Goal: Information Seeking & Learning: Learn about a topic

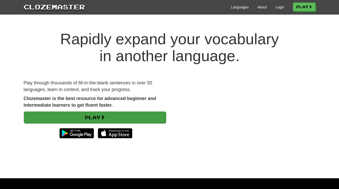
click at [109, 115] on link "Play" at bounding box center [95, 118] width 142 height 12
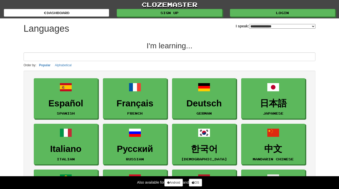
select select "*******"
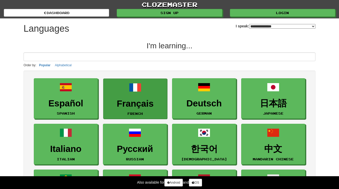
click at [122, 108] on h3 "Français" at bounding box center [135, 104] width 58 height 10
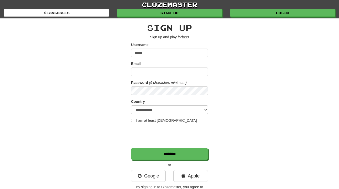
type input "******"
type input "**********"
select select "**"
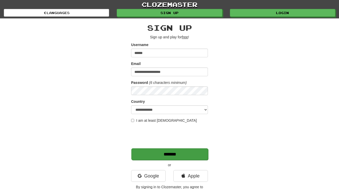
click at [143, 152] on input "*******" at bounding box center [170, 155] width 77 height 12
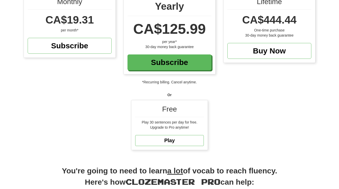
scroll to position [69, 0]
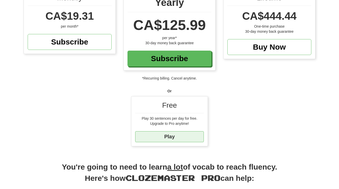
click at [187, 137] on link "Play" at bounding box center [169, 137] width 69 height 11
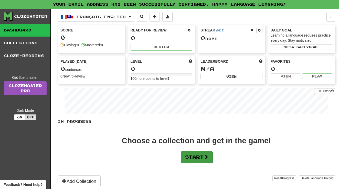
click at [190, 162] on button "Start" at bounding box center [197, 158] width 32 height 12
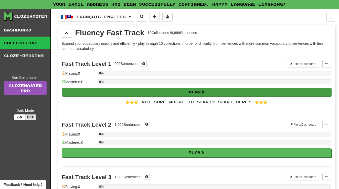
click at [191, 94] on button "Play" at bounding box center [197, 92] width 270 height 9
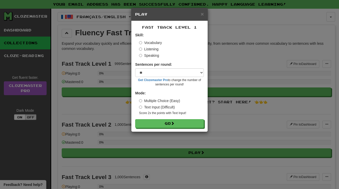
click at [217, 114] on div "× Play Fast Track Level 1 Skill: Vocabulary Listening Speaking Sentences per ro…" at bounding box center [169, 94] width 339 height 189
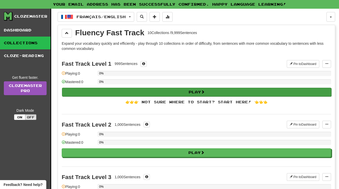
click at [205, 94] on span at bounding box center [203, 92] width 4 height 4
select select "**"
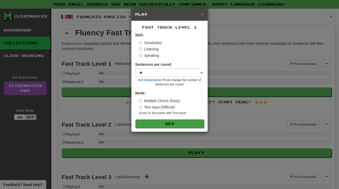
click at [193, 124] on button "Go" at bounding box center [170, 124] width 69 height 9
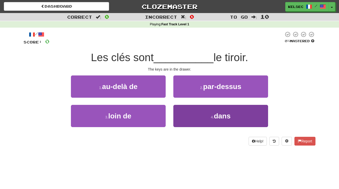
click at [209, 116] on button "4 . dans" at bounding box center [221, 116] width 95 height 22
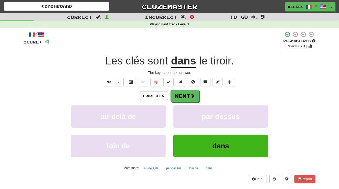
click at [224, 63] on span "tiroir" at bounding box center [221, 61] width 20 height 12
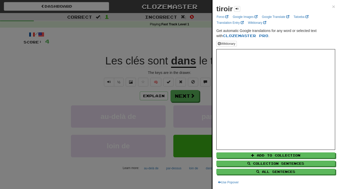
click at [189, 41] on div at bounding box center [169, 94] width 339 height 189
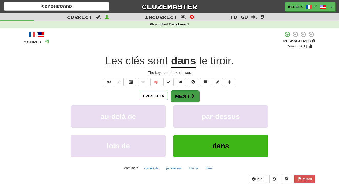
click at [185, 97] on button "Next" at bounding box center [185, 97] width 29 height 12
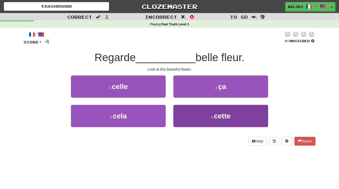
click at [200, 121] on button "4 . cette" at bounding box center [221, 116] width 95 height 22
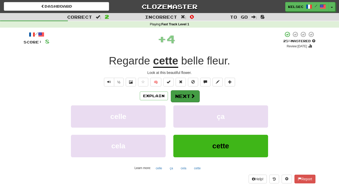
click at [191, 97] on span at bounding box center [193, 96] width 5 height 5
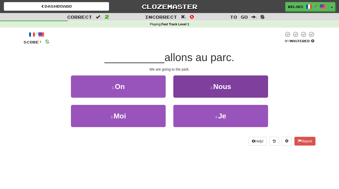
click at [196, 89] on button "2 . Nous" at bounding box center [221, 87] width 95 height 22
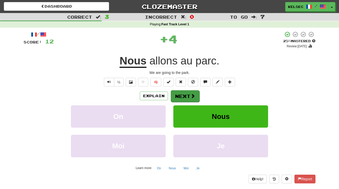
click at [193, 96] on span at bounding box center [193, 96] width 5 height 5
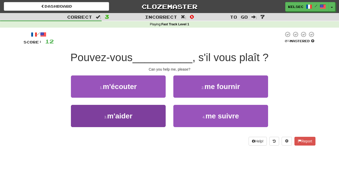
click at [156, 115] on button "3 . m'aider" at bounding box center [118, 116] width 95 height 22
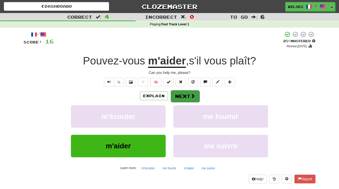
click at [185, 99] on button "Next" at bounding box center [185, 97] width 29 height 12
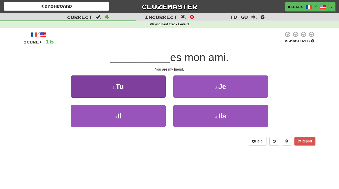
click at [151, 90] on button "1 . Tu" at bounding box center [118, 87] width 95 height 22
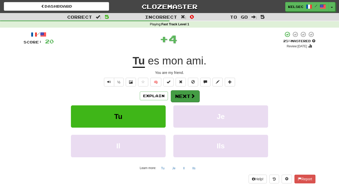
click at [186, 99] on button "Next" at bounding box center [185, 97] width 29 height 12
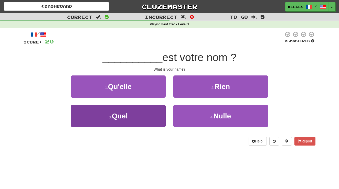
click at [151, 118] on button "3 . Quel" at bounding box center [118, 116] width 95 height 22
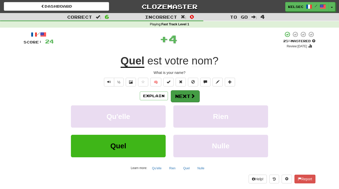
click at [182, 96] on button "Next" at bounding box center [185, 97] width 29 height 12
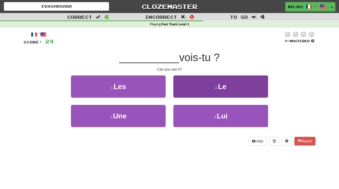
click at [186, 93] on button "2 . Le" at bounding box center [221, 87] width 95 height 22
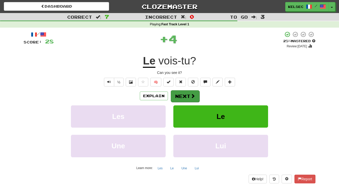
click at [186, 96] on button "Next" at bounding box center [185, 97] width 29 height 12
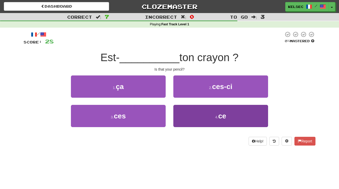
click at [193, 116] on button "4 . ce" at bounding box center [221, 116] width 95 height 22
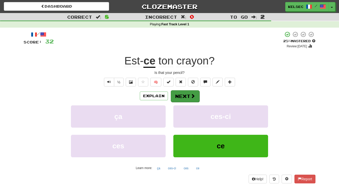
click at [188, 97] on button "Next" at bounding box center [185, 97] width 29 height 12
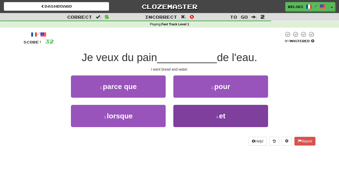
click at [192, 112] on button "4 . et" at bounding box center [221, 116] width 95 height 22
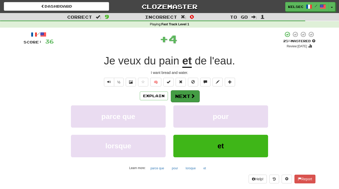
click at [188, 95] on button "Next" at bounding box center [185, 97] width 29 height 12
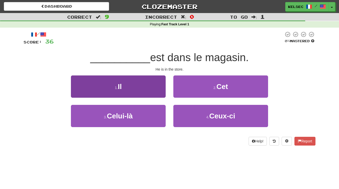
click at [152, 89] on button "1 . Il" at bounding box center [118, 87] width 95 height 22
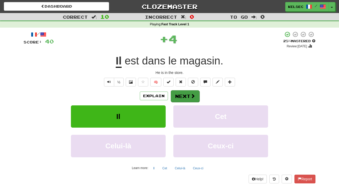
click at [183, 98] on button "Next" at bounding box center [185, 97] width 29 height 12
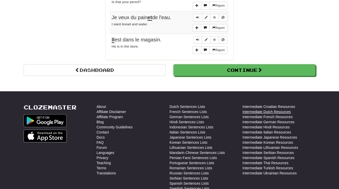
scroll to position [478, 0]
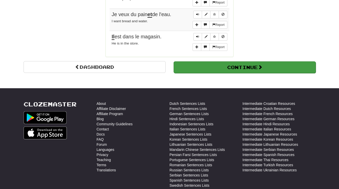
click at [240, 66] on button "Continue" at bounding box center [245, 68] width 142 height 12
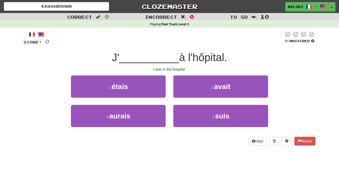
scroll to position [0, 0]
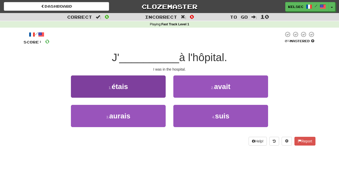
click at [159, 82] on button "1 . étais" at bounding box center [118, 87] width 95 height 22
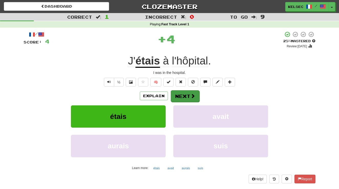
click at [186, 99] on button "Next" at bounding box center [185, 97] width 29 height 12
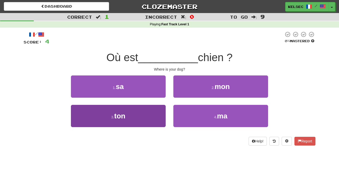
click at [147, 113] on button "3 . ton" at bounding box center [118, 116] width 95 height 22
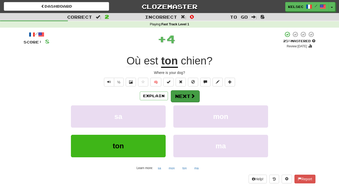
click at [189, 94] on button "Next" at bounding box center [185, 97] width 29 height 12
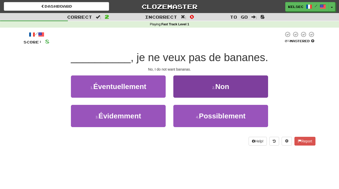
click at [196, 89] on button "2 . Non" at bounding box center [221, 87] width 95 height 22
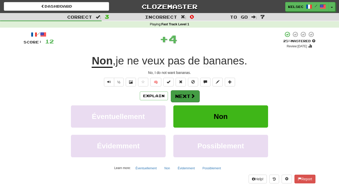
click at [192, 94] on span at bounding box center [193, 96] width 5 height 5
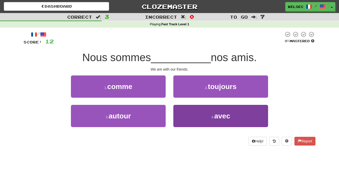
click at [197, 122] on button "4 . avec" at bounding box center [221, 116] width 95 height 22
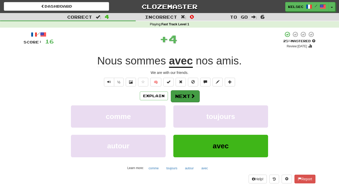
click at [192, 95] on span at bounding box center [193, 96] width 5 height 5
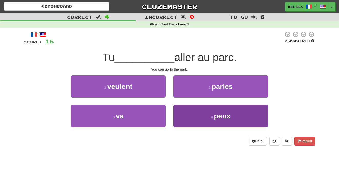
click at [197, 117] on button "4 . peux" at bounding box center [221, 116] width 95 height 22
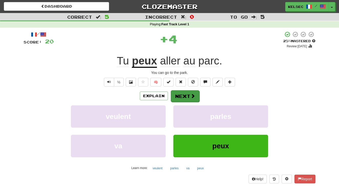
click at [192, 97] on span at bounding box center [193, 96] width 5 height 5
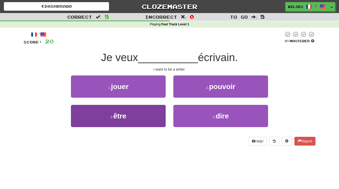
click at [150, 113] on button "3 . être" at bounding box center [118, 116] width 95 height 22
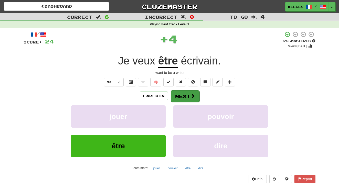
click at [183, 96] on button "Next" at bounding box center [185, 97] width 29 height 12
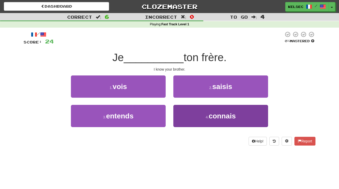
click at [187, 117] on button "4 . connais" at bounding box center [221, 116] width 95 height 22
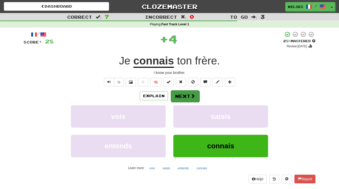
click at [184, 100] on button "Next" at bounding box center [185, 97] width 29 height 12
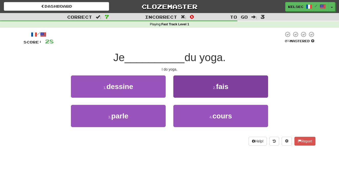
click at [192, 90] on button "2 . fais" at bounding box center [221, 87] width 95 height 22
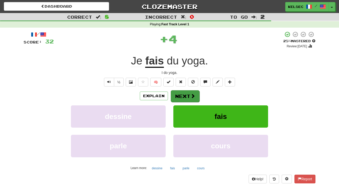
click at [189, 95] on button "Next" at bounding box center [185, 97] width 29 height 12
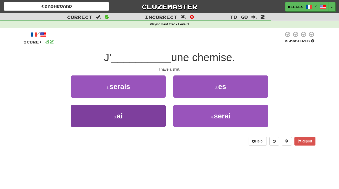
click at [151, 115] on button "3 . ai" at bounding box center [118, 116] width 95 height 22
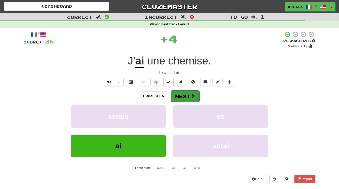
click at [180, 98] on button "Next" at bounding box center [185, 97] width 29 height 12
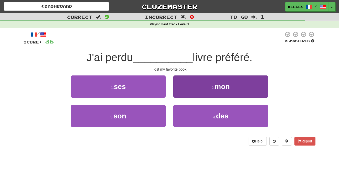
click at [188, 88] on button "2 . mon" at bounding box center [221, 87] width 95 height 22
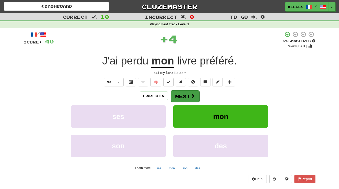
click at [186, 96] on button "Next" at bounding box center [185, 97] width 29 height 12
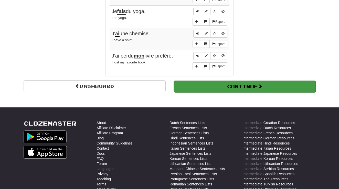
click at [228, 81] on button "Continue" at bounding box center [245, 87] width 142 height 12
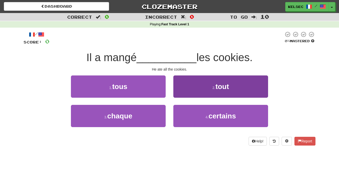
click at [228, 80] on button "2 . tout" at bounding box center [221, 87] width 95 height 22
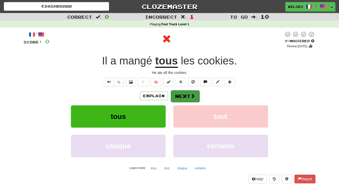
click at [179, 93] on button "Next" at bounding box center [185, 97] width 29 height 12
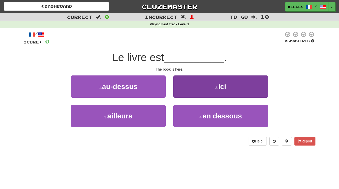
click at [189, 92] on button "2 . ici" at bounding box center [221, 87] width 95 height 22
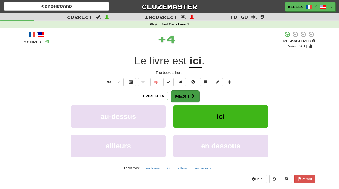
click at [186, 98] on button "Next" at bounding box center [185, 97] width 29 height 12
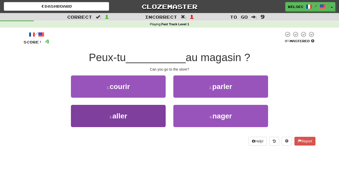
click at [153, 115] on button "3 . aller" at bounding box center [118, 116] width 95 height 22
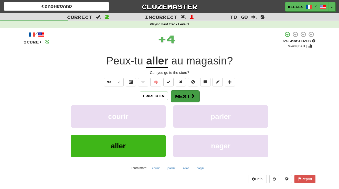
click at [182, 97] on button "Next" at bounding box center [185, 97] width 29 height 12
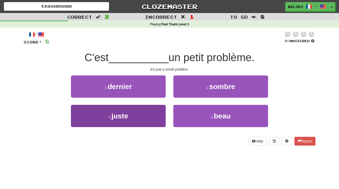
click at [150, 117] on button "3 . juste" at bounding box center [118, 116] width 95 height 22
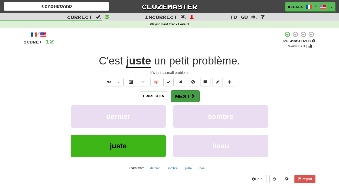
click at [180, 96] on button "Next" at bounding box center [185, 97] width 29 height 12
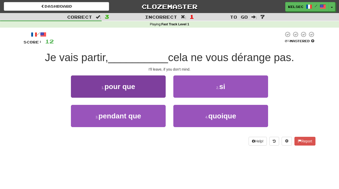
click at [155, 87] on button "1 . pour que" at bounding box center [118, 87] width 95 height 22
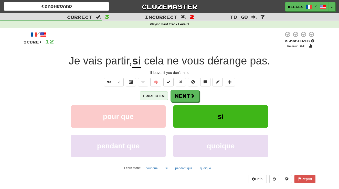
click at [160, 97] on button "Explain" at bounding box center [154, 96] width 28 height 9
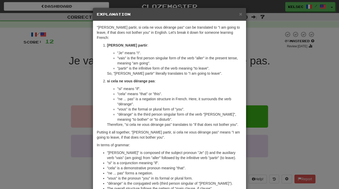
click at [72, 88] on div "× Explanation "Je vais partir, si cela ne vous dérange pas" can be translated t…" at bounding box center [169, 94] width 339 height 189
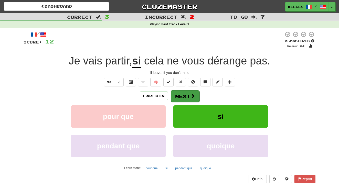
click at [177, 99] on button "Next" at bounding box center [185, 97] width 29 height 12
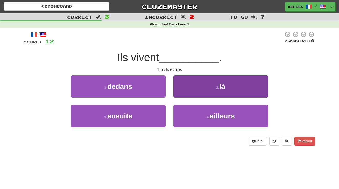
click at [188, 91] on button "2 . là" at bounding box center [221, 87] width 95 height 22
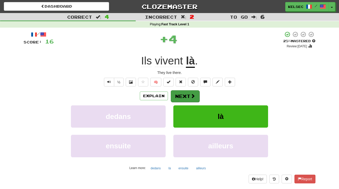
click at [185, 97] on button "Next" at bounding box center [185, 97] width 29 height 12
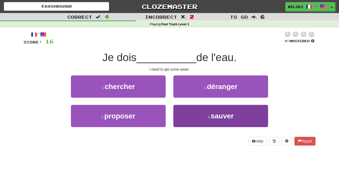
click at [198, 118] on button "4 . sauver" at bounding box center [221, 116] width 95 height 22
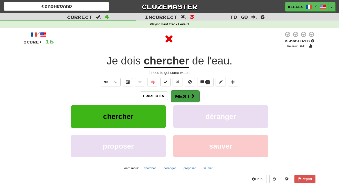
click at [188, 95] on button "Next" at bounding box center [185, 97] width 29 height 12
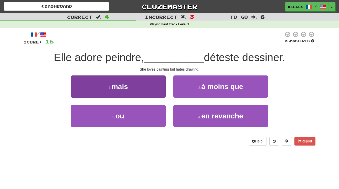
click at [154, 91] on button "1 . mais" at bounding box center [118, 87] width 95 height 22
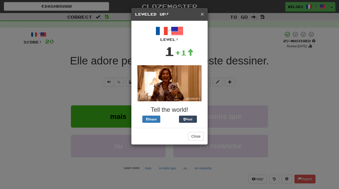
click at [202, 15] on span "×" at bounding box center [202, 14] width 3 height 6
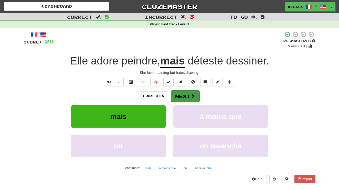
click at [189, 95] on button "Next" at bounding box center [185, 97] width 29 height 12
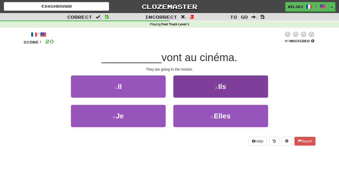
click at [202, 91] on button "2 . Ils" at bounding box center [221, 87] width 95 height 22
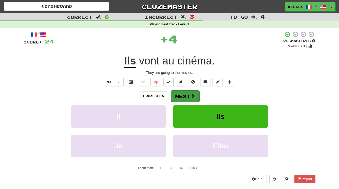
click at [191, 95] on span at bounding box center [193, 96] width 5 height 5
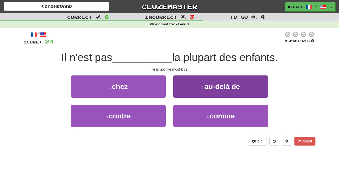
click at [191, 92] on button "2 . au-delà de" at bounding box center [221, 87] width 95 height 22
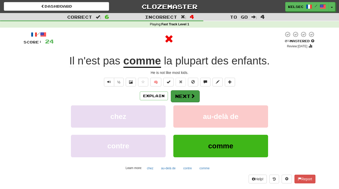
click at [191, 97] on span at bounding box center [193, 96] width 5 height 5
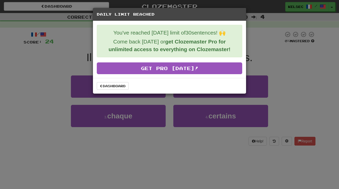
click at [282, 67] on div "Daily Limit Reached You've reached today's limit of 30 sentences! 🙌 Come back t…" at bounding box center [169, 94] width 339 height 189
click at [124, 86] on link "Dashboard" at bounding box center [113, 86] width 32 height 8
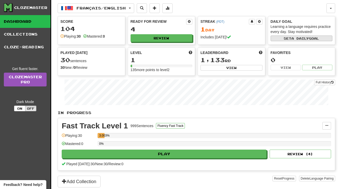
click at [277, 39] on button "Set a daily goal" at bounding box center [302, 39] width 62 height 6
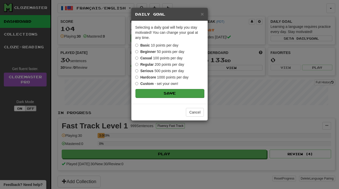
click at [154, 96] on button "Save" at bounding box center [170, 93] width 69 height 9
